Goal: Task Accomplishment & Management: Use online tool/utility

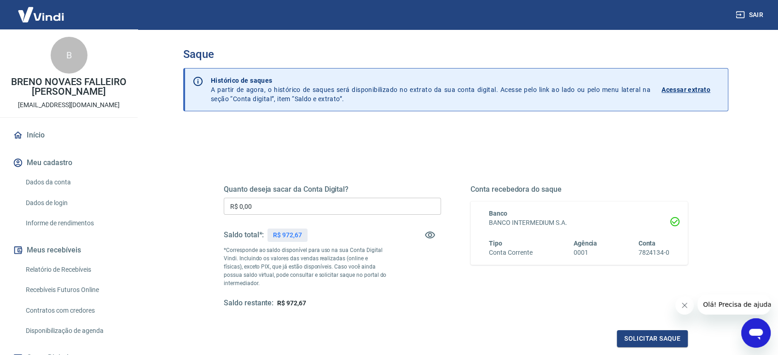
click at [392, 204] on input "R$ 0,00" at bounding box center [332, 206] width 217 height 17
type input "R$ 972,67"
click at [662, 334] on button "Solicitar saque" at bounding box center [652, 338] width 71 height 17
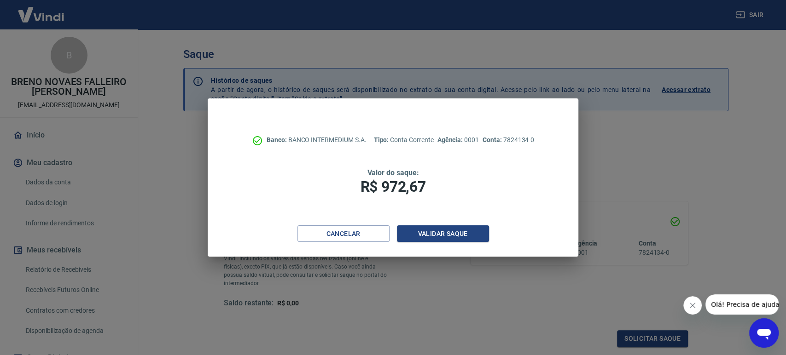
click at [453, 244] on div "Cancelar Validar saque" at bounding box center [393, 242] width 370 height 32
click at [456, 231] on button "Validar saque" at bounding box center [443, 234] width 92 height 17
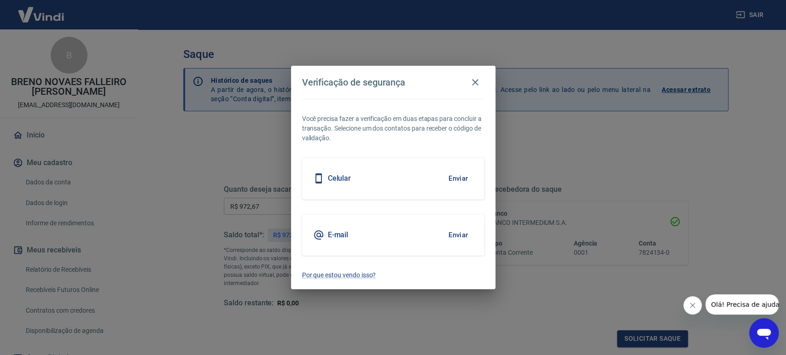
click at [459, 174] on button "Enviar" at bounding box center [458, 178] width 30 height 19
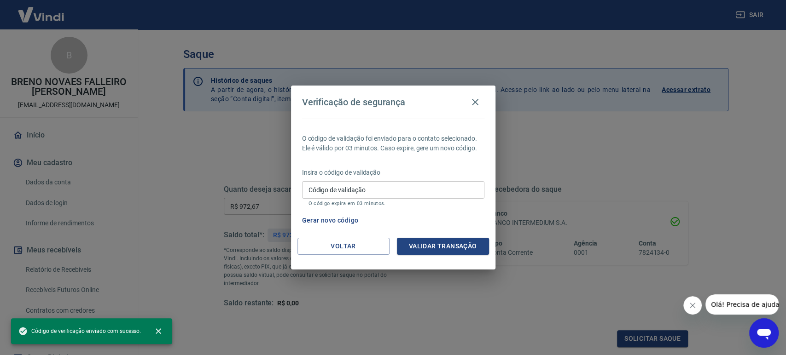
click at [415, 190] on input "Código de validação" at bounding box center [393, 189] width 182 height 17
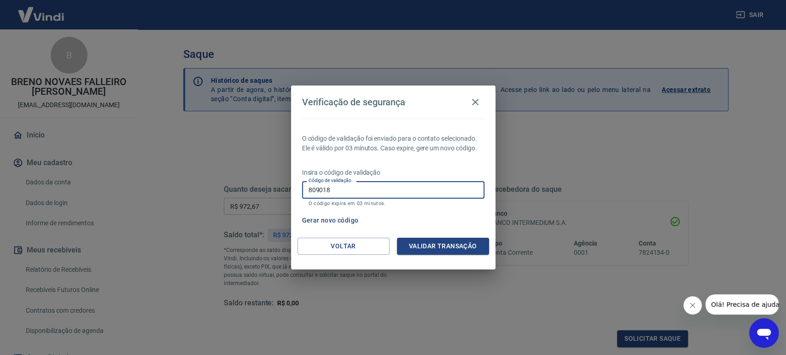
type input "809018"
click at [431, 250] on button "Validar transação" at bounding box center [443, 246] width 92 height 17
